Goal: Navigation & Orientation: Find specific page/section

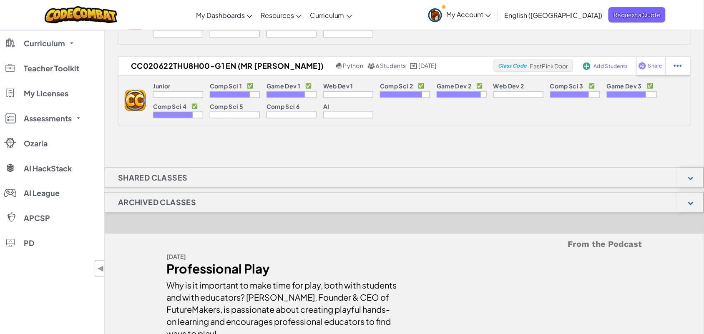
scroll to position [5893, 0]
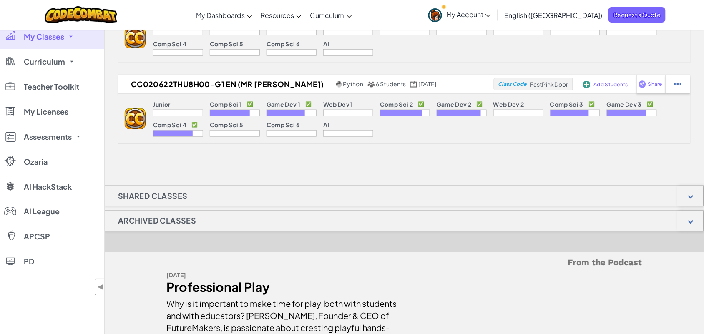
click at [163, 231] on h1 "Archived Classes" at bounding box center [157, 220] width 104 height 21
click at [691, 231] on div at bounding box center [690, 221] width 26 height 20
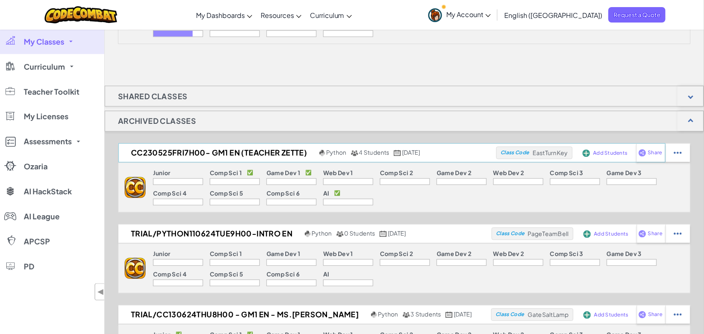
scroll to position [5998, 0]
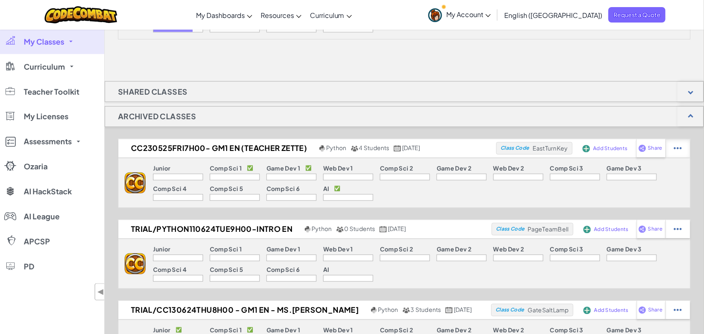
click at [678, 152] on img at bounding box center [677, 149] width 8 height 8
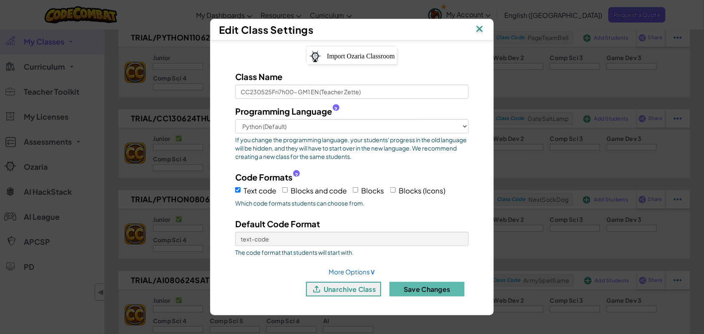
scroll to position [6258, 0]
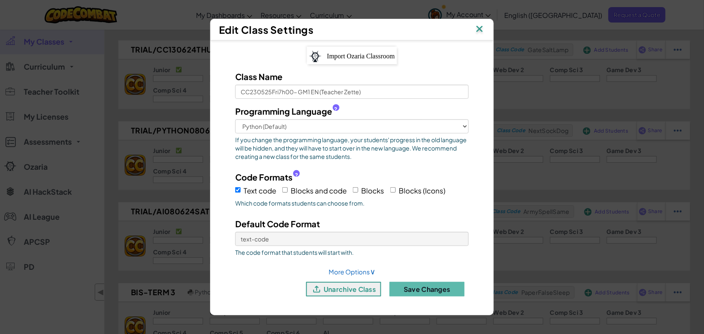
drag, startPoint x: 357, startPoint y: 290, endPoint x: 579, endPoint y: 198, distance: 240.5
click at [357, 291] on button "unarchive class" at bounding box center [343, 289] width 75 height 15
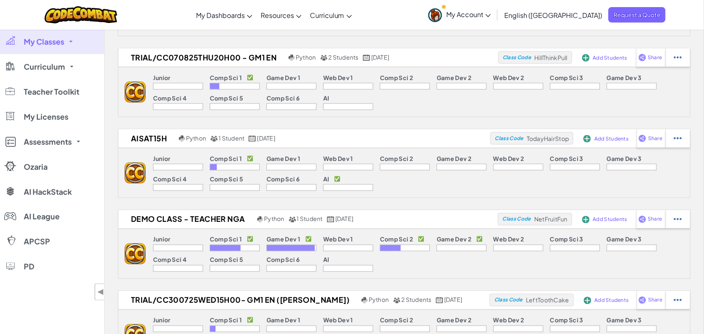
scroll to position [365, 0]
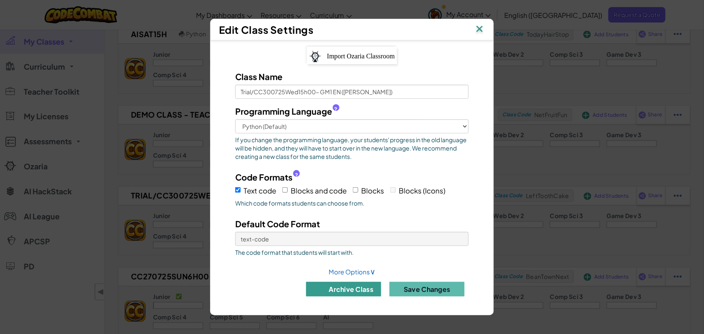
click at [361, 288] on button "archive class" at bounding box center [343, 289] width 75 height 15
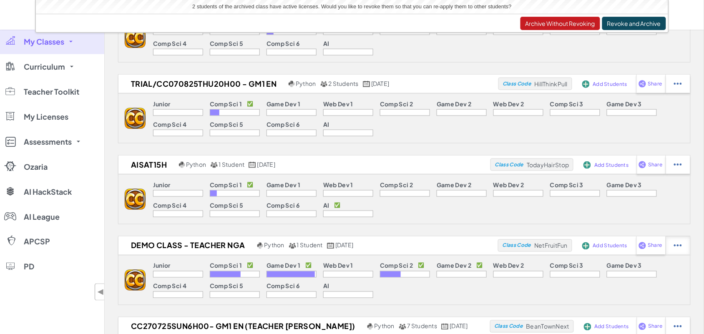
scroll to position [208, 0]
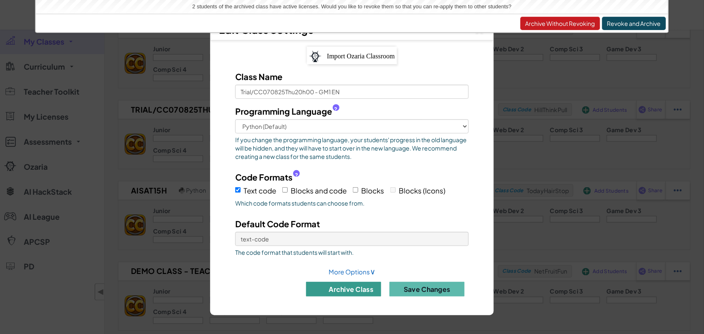
click at [353, 287] on button "archive class" at bounding box center [343, 289] width 75 height 15
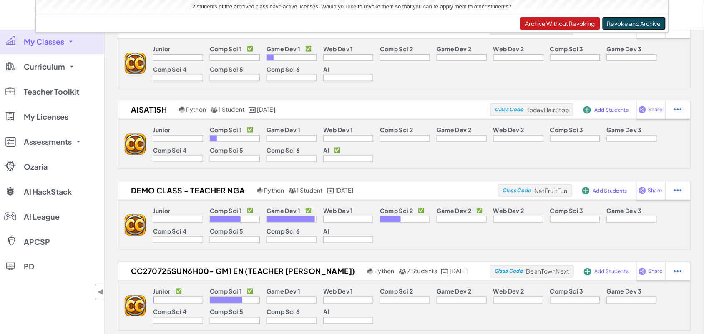
click at [628, 22] on button "Revoke and Archive" at bounding box center [634, 23] width 64 height 13
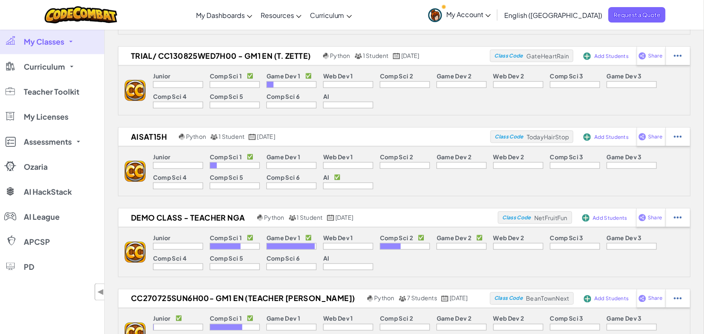
scroll to position [156, 0]
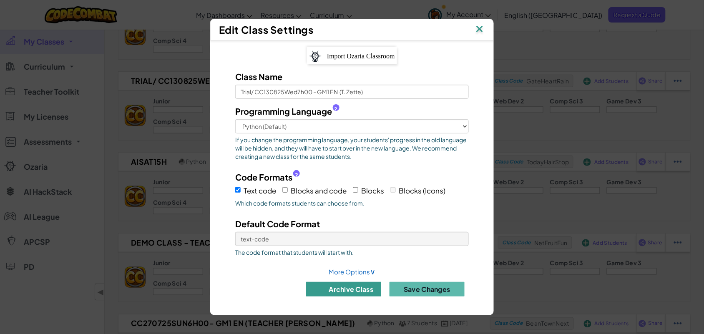
click at [360, 288] on button "archive class" at bounding box center [343, 289] width 75 height 15
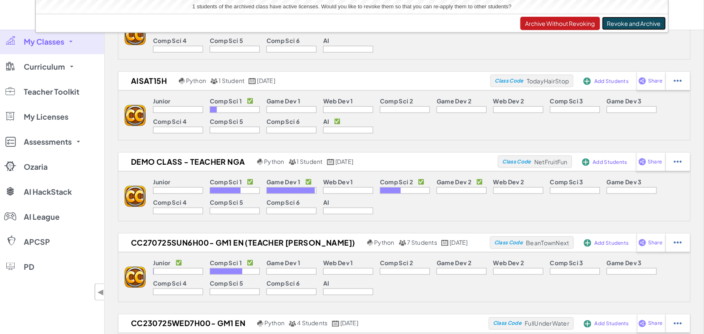
click at [631, 23] on button "Revoke and Archive" at bounding box center [634, 23] width 64 height 13
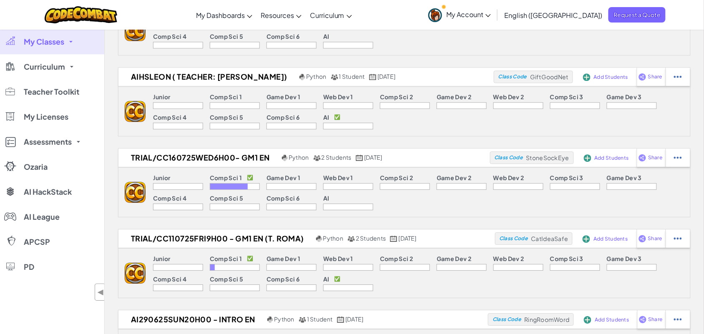
scroll to position [573, 0]
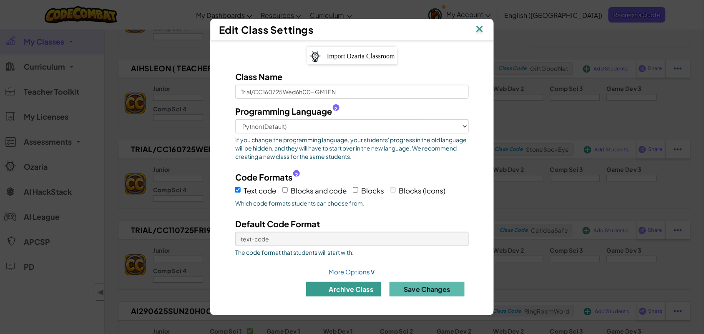
click at [346, 290] on button "archive class" at bounding box center [343, 289] width 75 height 15
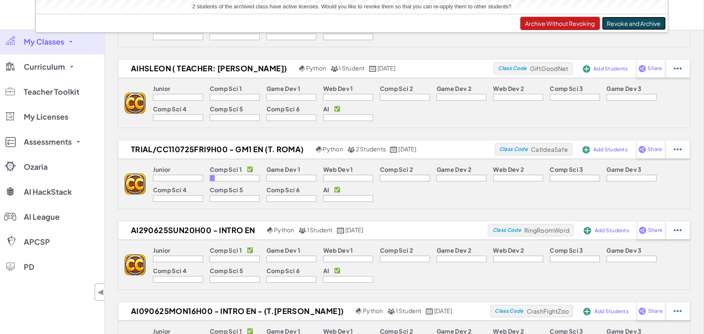
click at [650, 23] on button "Revoke and Archive" at bounding box center [634, 23] width 64 height 13
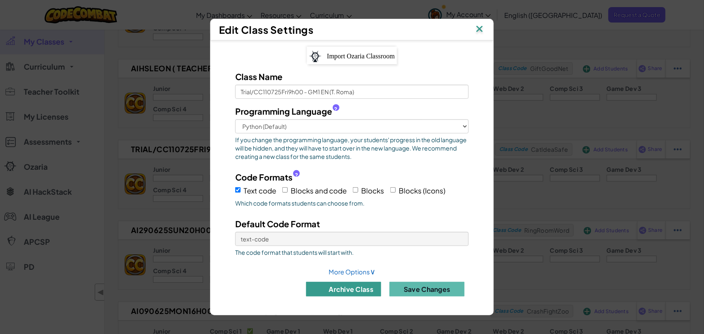
click at [353, 290] on button "archive class" at bounding box center [343, 289] width 75 height 15
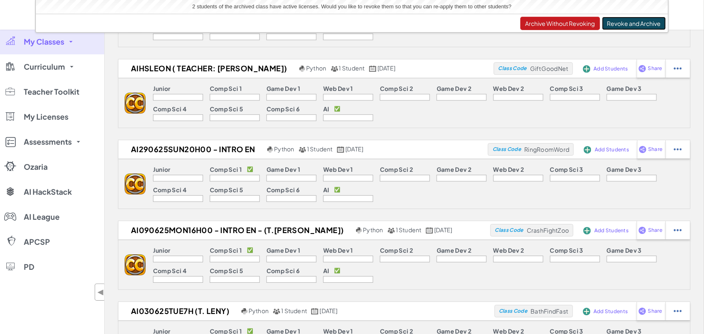
click at [621, 23] on button "Revoke and Archive" at bounding box center [634, 23] width 64 height 13
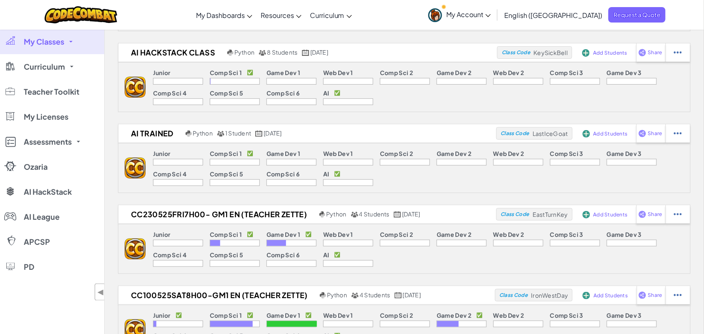
scroll to position [1094, 0]
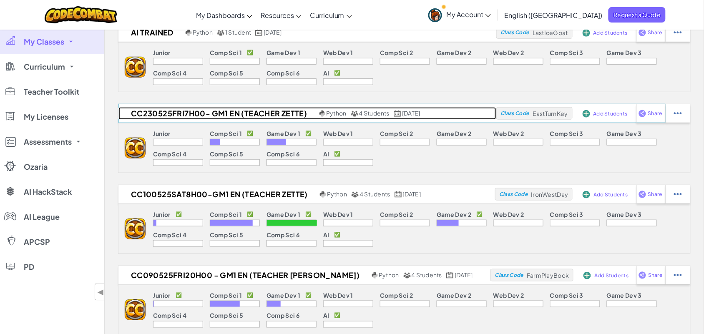
click at [300, 111] on h2 "CC230525Fri7h00- GM1 EN (Teacher Zette)" at bounding box center [217, 113] width 199 height 13
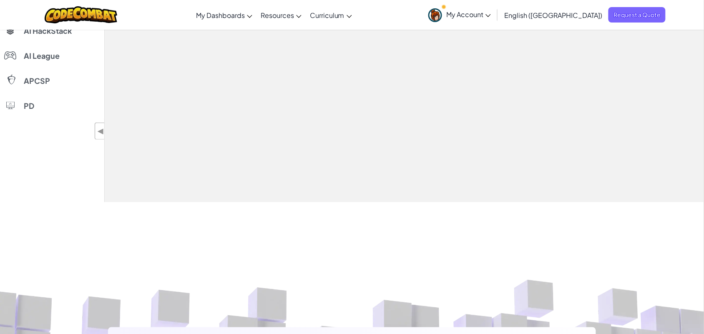
select select "560f1a9f22961295f9427742"
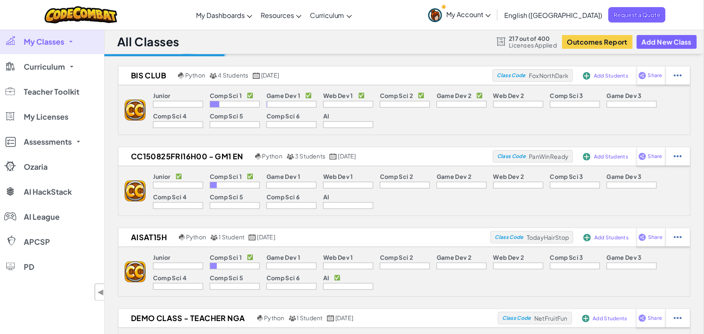
click at [52, 36] on link "My Classes" at bounding box center [52, 41] width 104 height 25
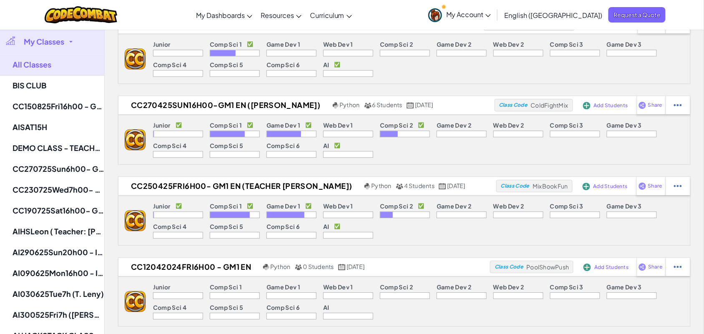
scroll to position [1563, 0]
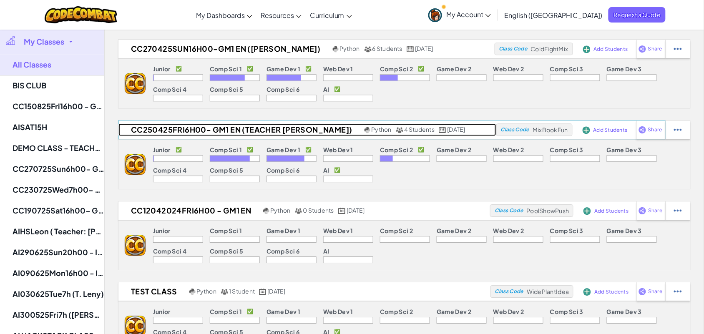
click at [307, 130] on h2 "CC250425Fri6h00- GM1 EN (teacher [PERSON_NAME])" at bounding box center [240, 129] width 244 height 13
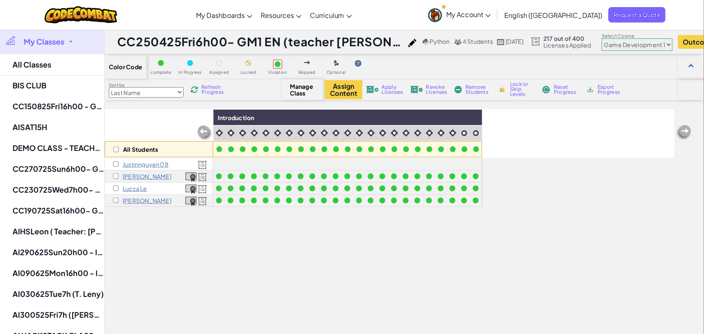
click at [636, 45] on select "Junior Introduction to Computer Science Game Development 1 Web Development 1 Co…" at bounding box center [636, 44] width 71 height 13
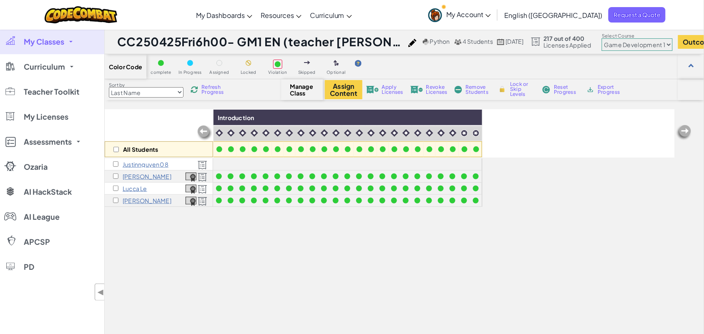
click at [601, 39] on select "Junior Introduction to Computer Science Game Development 1 Web Development 1 Co…" at bounding box center [636, 44] width 71 height 13
click at [649, 42] on select "Junior Introduction to Computer Science Game Development 1 Web Development 1 Co…" at bounding box center [636, 44] width 71 height 13
click at [601, 39] on select "Junior Introduction to Computer Science Game Development 1 Web Development 1 Co…" at bounding box center [636, 44] width 71 height 13
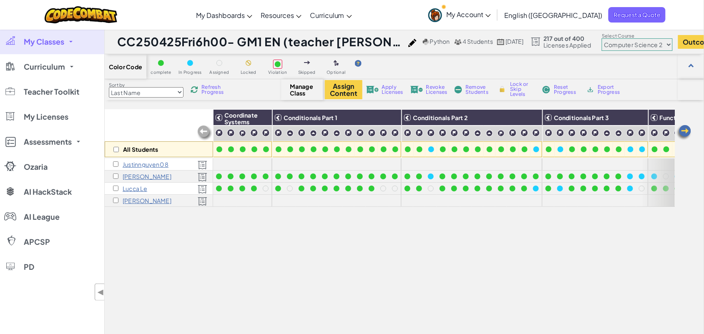
click at [686, 134] on img at bounding box center [683, 132] width 17 height 17
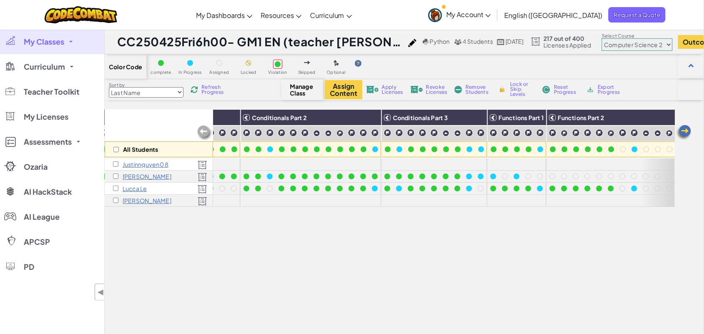
scroll to position [0, 167]
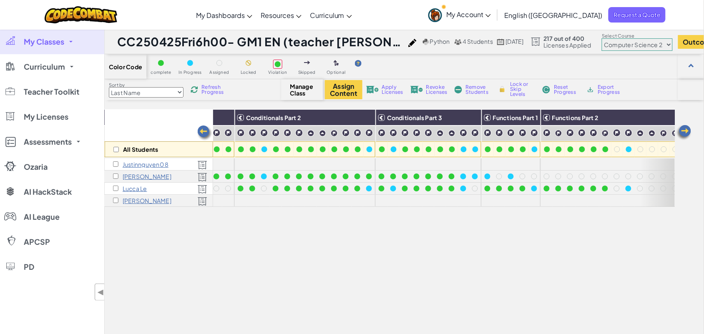
click at [63, 43] on span "My Classes" at bounding box center [44, 42] width 40 height 8
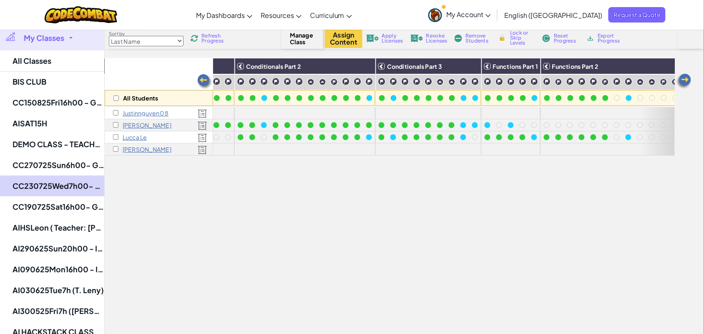
scroll to position [52, 0]
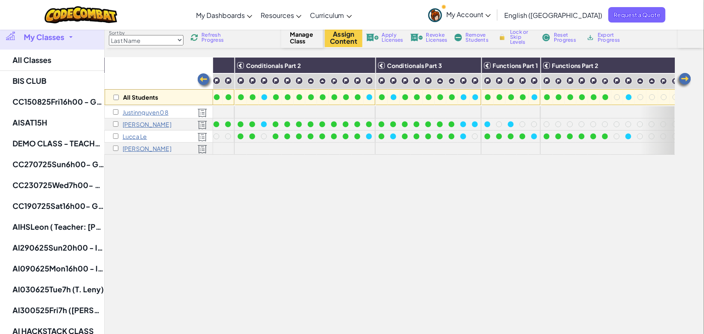
click at [686, 78] on img at bounding box center [683, 80] width 17 height 17
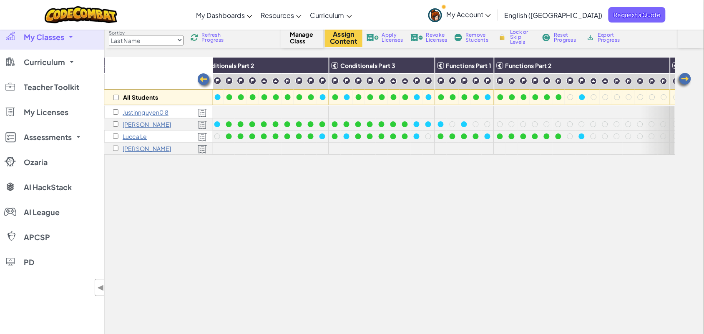
click at [686, 78] on img at bounding box center [683, 80] width 17 height 17
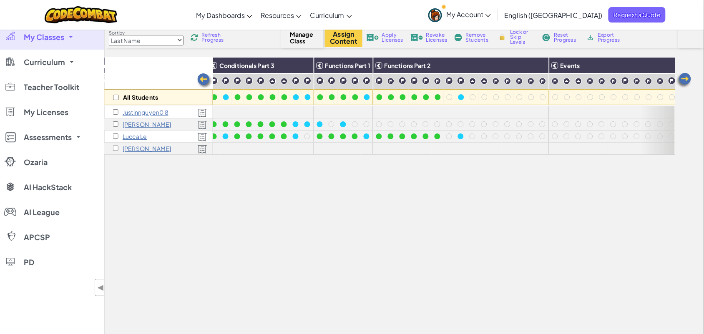
click at [686, 78] on img at bounding box center [683, 80] width 17 height 17
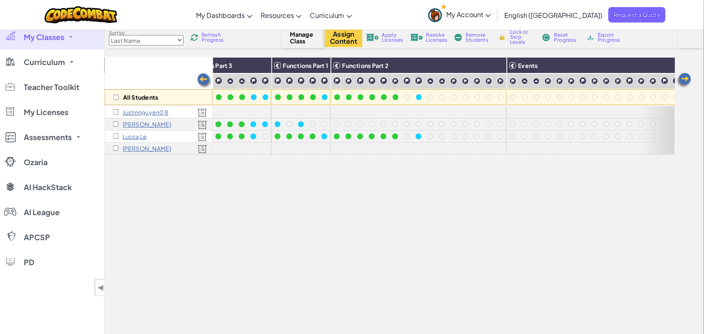
scroll to position [0, 405]
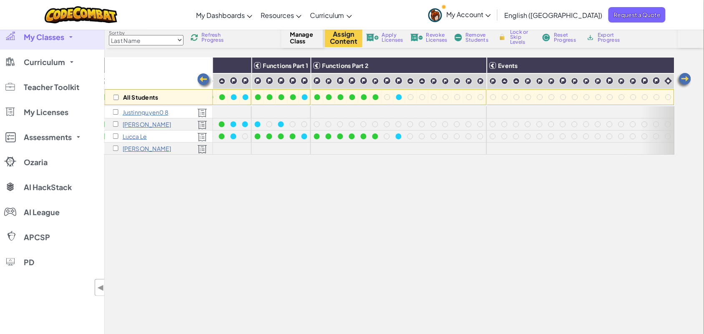
click at [686, 78] on img at bounding box center [683, 80] width 17 height 17
click at [686, 79] on img at bounding box center [683, 80] width 17 height 17
click at [55, 35] on span "My Classes" at bounding box center [44, 37] width 40 height 8
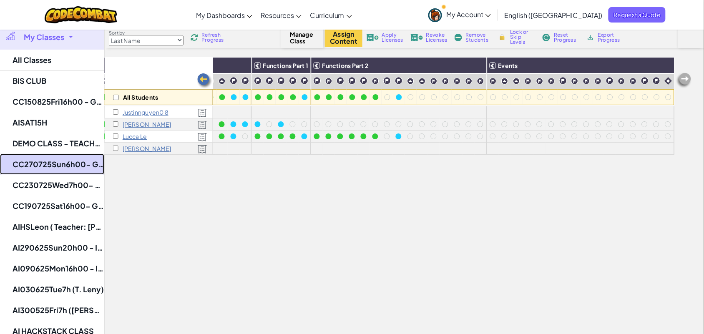
click at [61, 160] on link "CC270725Sun6h00- GM1 EN (Teacher [PERSON_NAME])" at bounding box center [52, 164] width 104 height 21
select select "560f1a9f22961295f9427742"
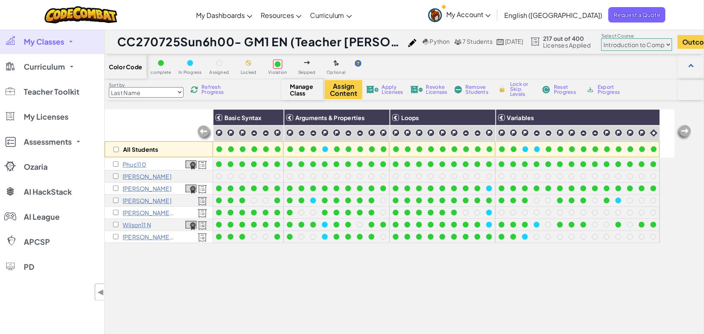
click at [652, 42] on select "Junior Introduction to Computer Science Game Development 1 Web Development 1 Co…" at bounding box center [636, 44] width 71 height 13
click at [601, 39] on select "Junior Introduction to Computer Science Game Development 1 Web Development 1 Co…" at bounding box center [636, 44] width 71 height 13
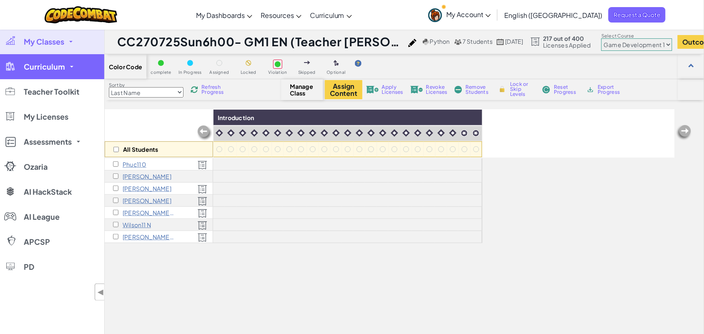
click at [48, 67] on span "Curriculum" at bounding box center [44, 67] width 41 height 8
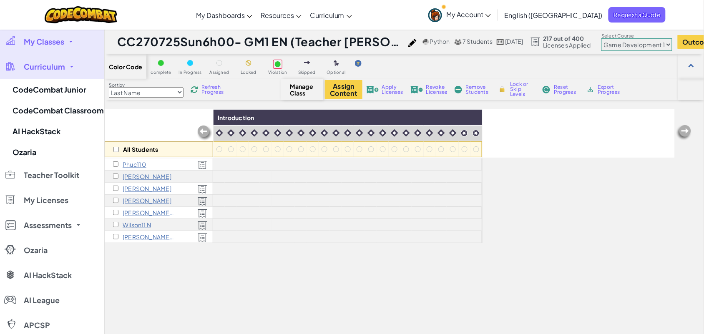
click at [62, 45] on span "My Classes" at bounding box center [44, 42] width 40 height 8
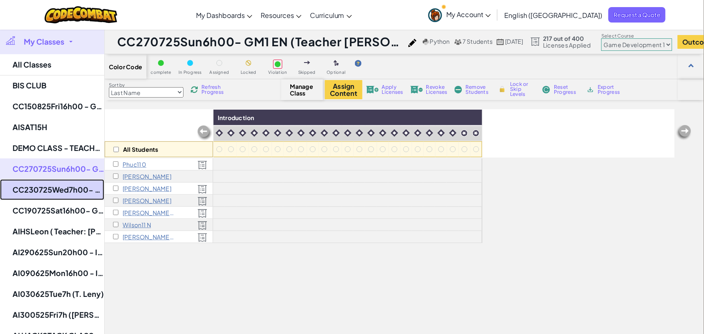
click at [63, 194] on link "CC230725Wed7h00- GM1 EN" at bounding box center [52, 189] width 104 height 21
select select "560f1a9f22961295f9427742"
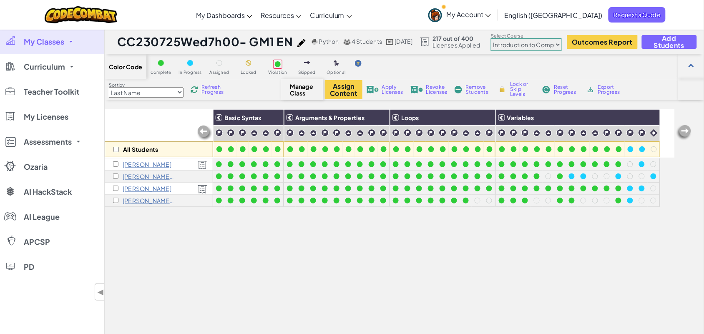
click at [683, 134] on img at bounding box center [683, 132] width 17 height 17
click at [548, 41] on select "Junior Introduction to Computer Science Game Development 1 Web Development 1 Co…" at bounding box center [526, 44] width 71 height 13
click at [506, 39] on select "Junior Introduction to Computer Science Game Development 1 Web Development 1 Co…" at bounding box center [526, 44] width 71 height 13
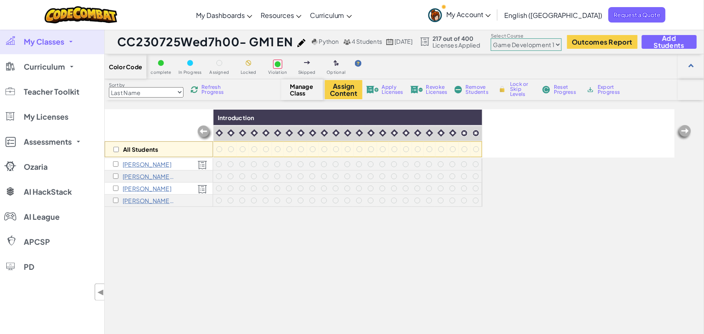
click at [71, 41] on span at bounding box center [70, 42] width 3 height 2
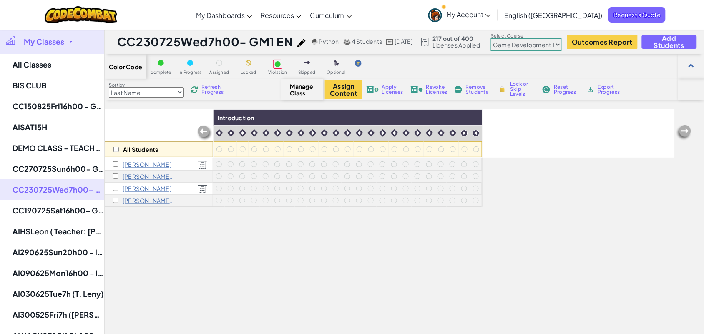
click at [551, 42] on select "Junior Introduction to Computer Science Game Development 1 Web Development 1 Co…" at bounding box center [526, 44] width 71 height 13
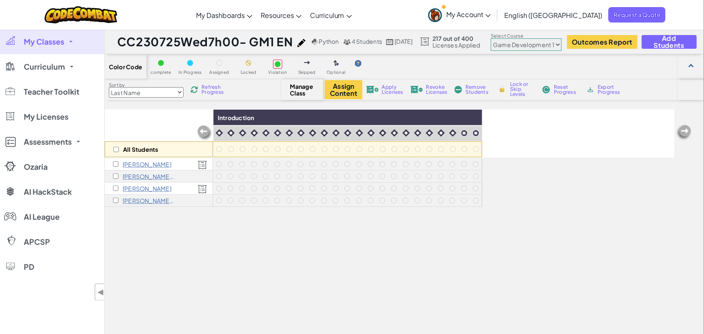
select select "560f1a9f22961295f9427742"
click at [506, 39] on select "Junior Introduction to Computer Science Game Development 1 Web Development 1 Co…" at bounding box center [526, 44] width 71 height 13
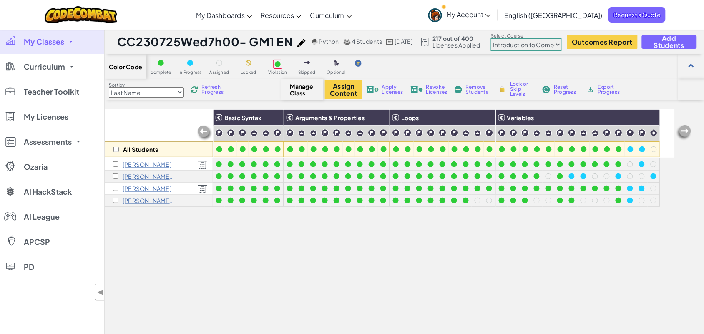
click at [684, 130] on img at bounding box center [683, 132] width 17 height 17
click at [65, 44] on link "My Classes" at bounding box center [52, 41] width 104 height 25
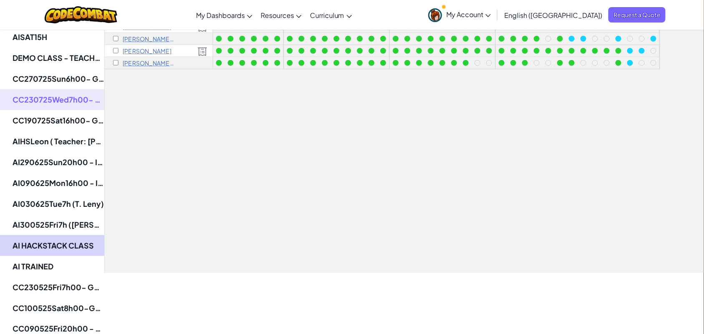
scroll to position [208, 0]
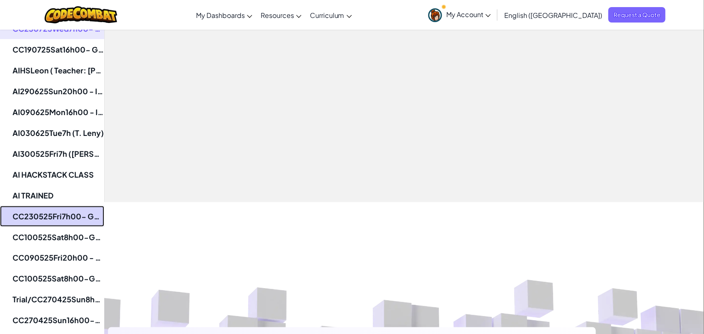
click at [76, 215] on link "CC230525Fri7h00- GM1 EN (Teacher Zette)" at bounding box center [52, 216] width 104 height 21
select select "560f1a9f22961295f9427742"
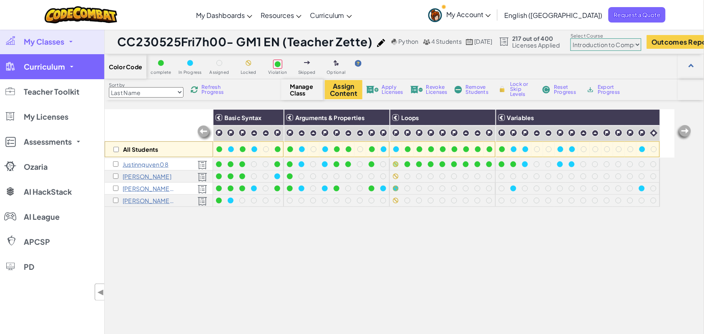
click at [70, 67] on span at bounding box center [71, 67] width 3 height 2
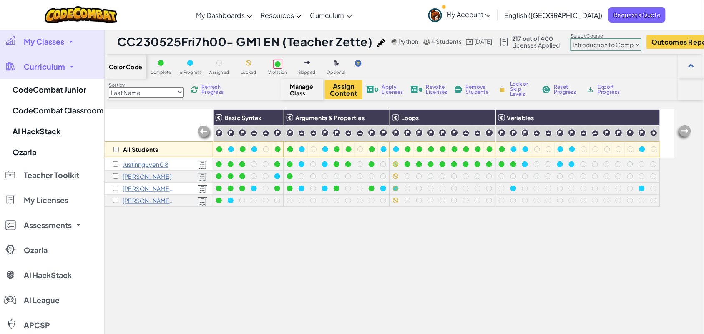
click at [72, 39] on link "My Classes" at bounding box center [52, 41] width 104 height 25
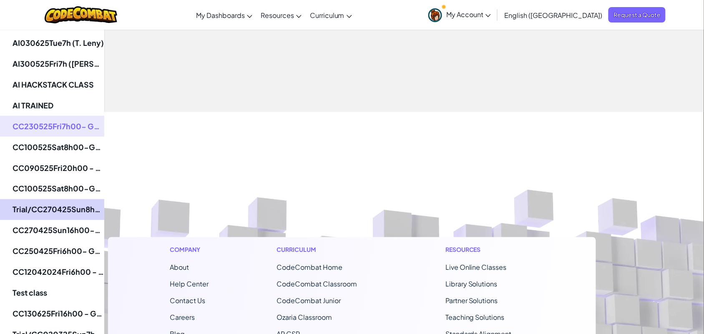
scroll to position [313, 0]
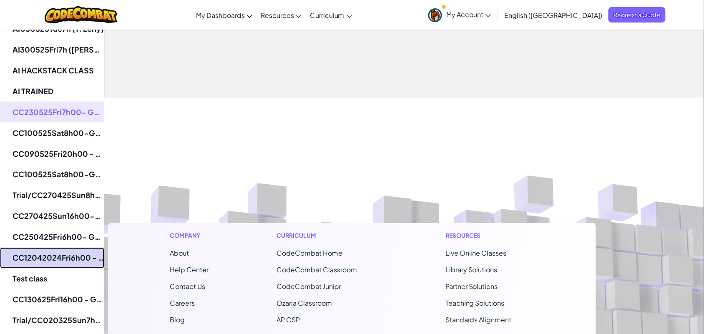
click at [74, 255] on link "CC12042024Fri6h00 - GM1 EN" at bounding box center [52, 258] width 104 height 21
select select "560f1a9f22961295f9427742"
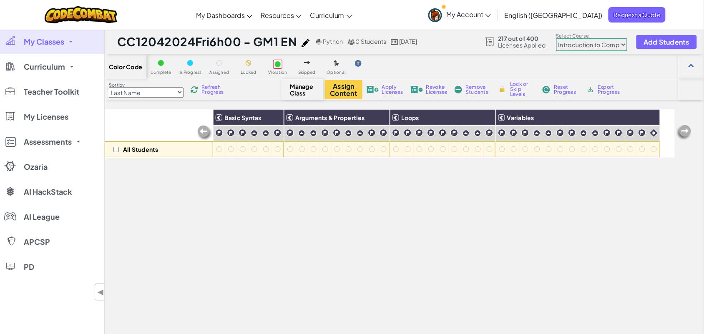
click at [64, 36] on link "My Classes" at bounding box center [52, 41] width 104 height 25
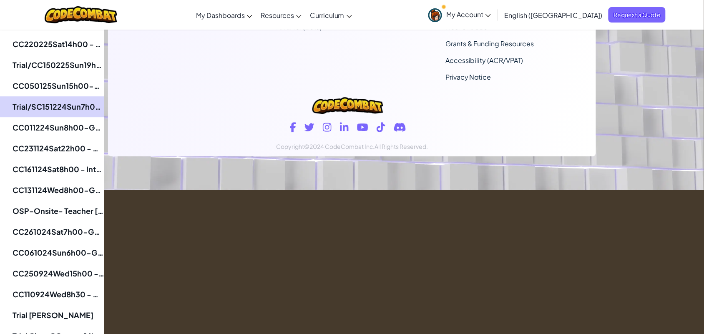
scroll to position [677, 0]
